Goal: Task Accomplishment & Management: Complete application form

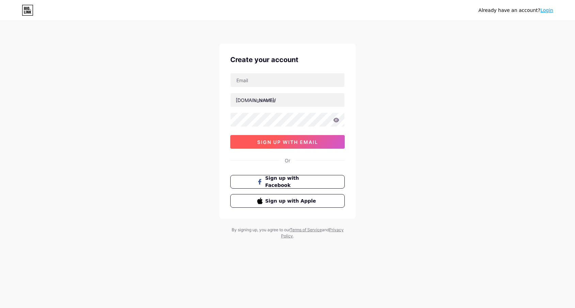
click at [306, 144] on span "sign up with email" at bounding box center [287, 142] width 61 height 6
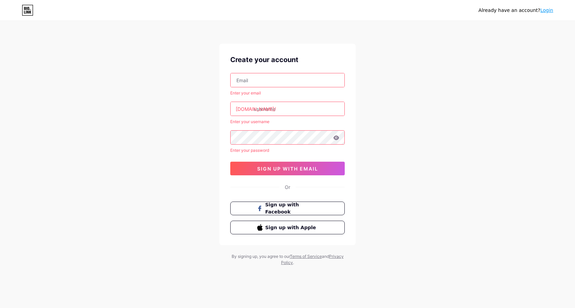
click at [282, 74] on input "text" at bounding box center [288, 80] width 114 height 14
type input "[EMAIL_ADDRESS][DOMAIN_NAME]"
click at [286, 108] on input "text" at bounding box center [288, 109] width 114 height 14
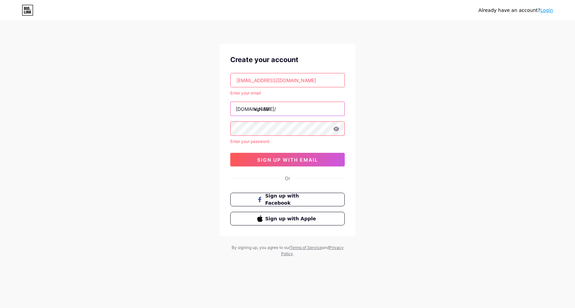
type input "vip138"
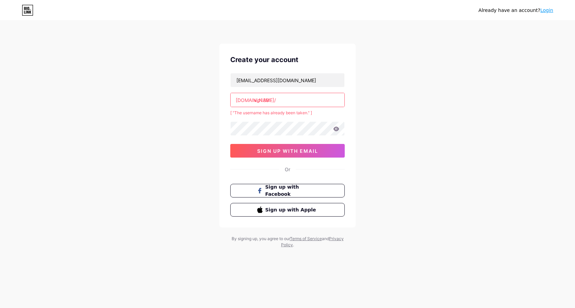
click at [287, 100] on input "vip138" at bounding box center [288, 100] width 114 height 14
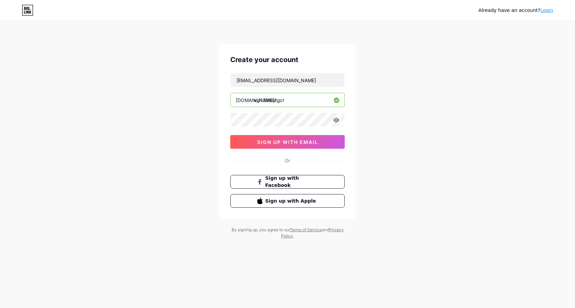
type input "vip138slotgcr"
click at [309, 143] on span "sign up with email" at bounding box center [287, 142] width 61 height 6
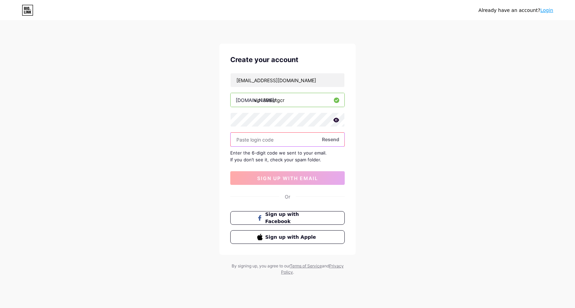
click at [269, 142] on input "text" at bounding box center [288, 139] width 114 height 14
paste input "487653"
type input "487653"
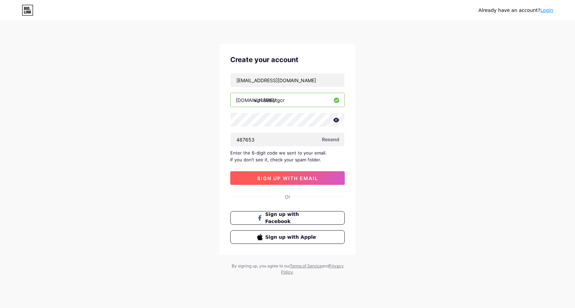
click at [310, 177] on span "sign up with email" at bounding box center [287, 178] width 61 height 6
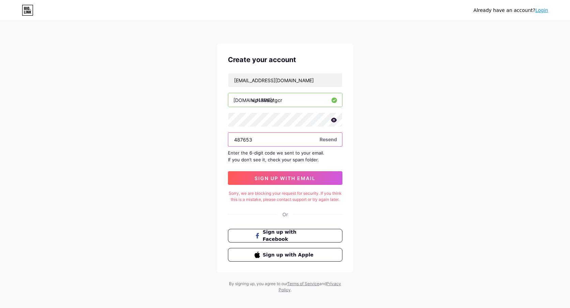
click at [287, 135] on input "487653" at bounding box center [285, 139] width 114 height 14
click at [234, 140] on input "487653" at bounding box center [285, 139] width 114 height 14
click at [327, 141] on span "Resend" at bounding box center [327, 139] width 17 height 7
